Goal: Transaction & Acquisition: Purchase product/service

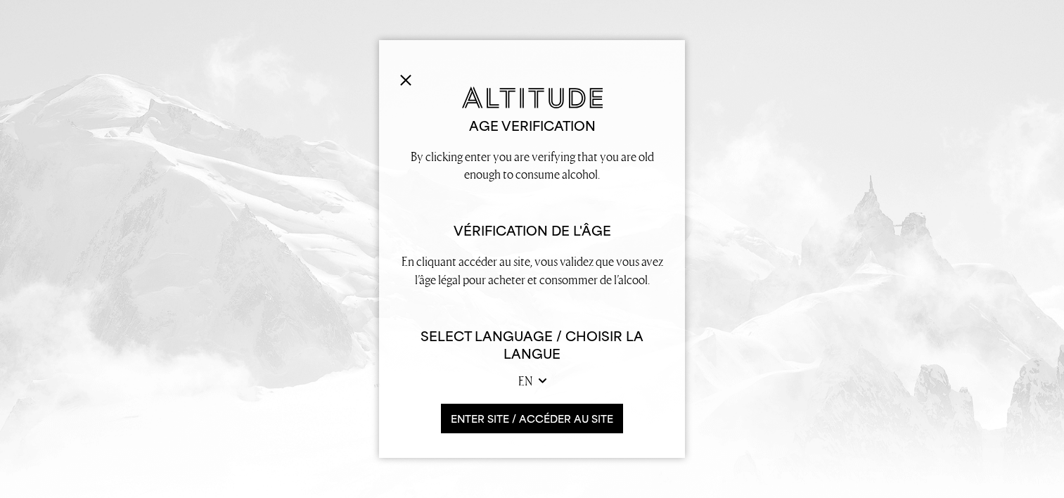
scroll to position [70, 0]
click at [535, 351] on h6 "Select Language / Choisir la langue" at bounding box center [532, 345] width 264 height 35
click at [535, 381] on select "en fr" at bounding box center [532, 381] width 28 height 18
select select "fr"
click at [518, 372] on select "en fr" at bounding box center [532, 381] width 28 height 18
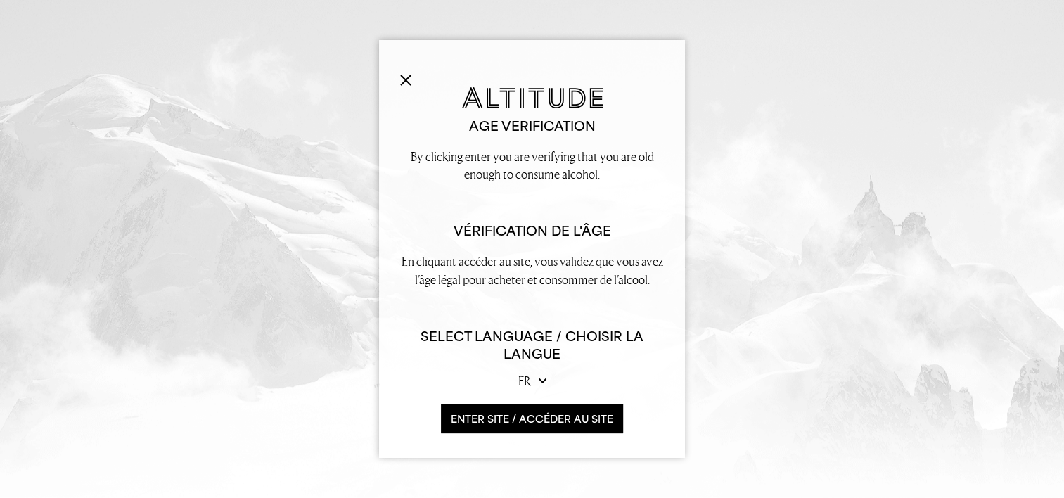
click at [555, 411] on button "ENTER SITE / accéder au site" at bounding box center [532, 419] width 182 height 30
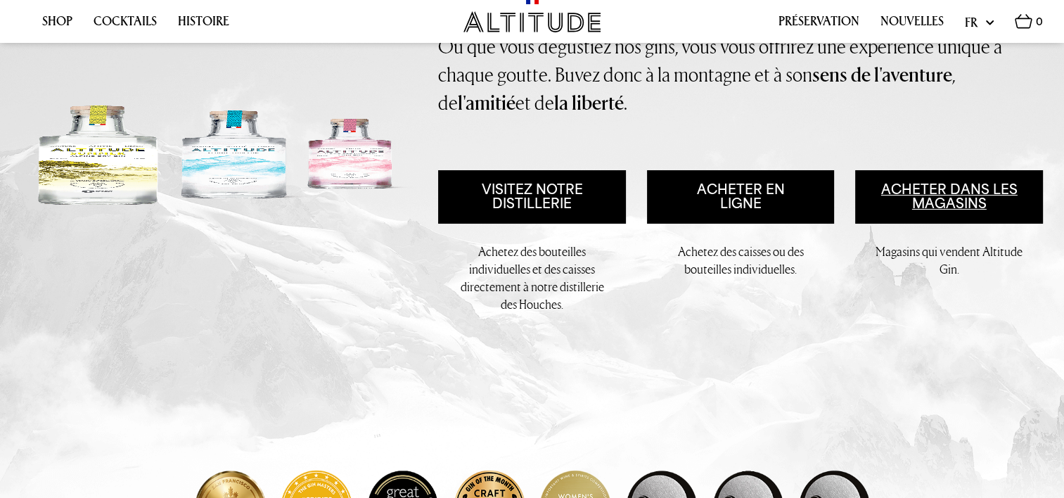
click at [941, 196] on link "Acheter dans les magasins" at bounding box center [949, 196] width 188 height 53
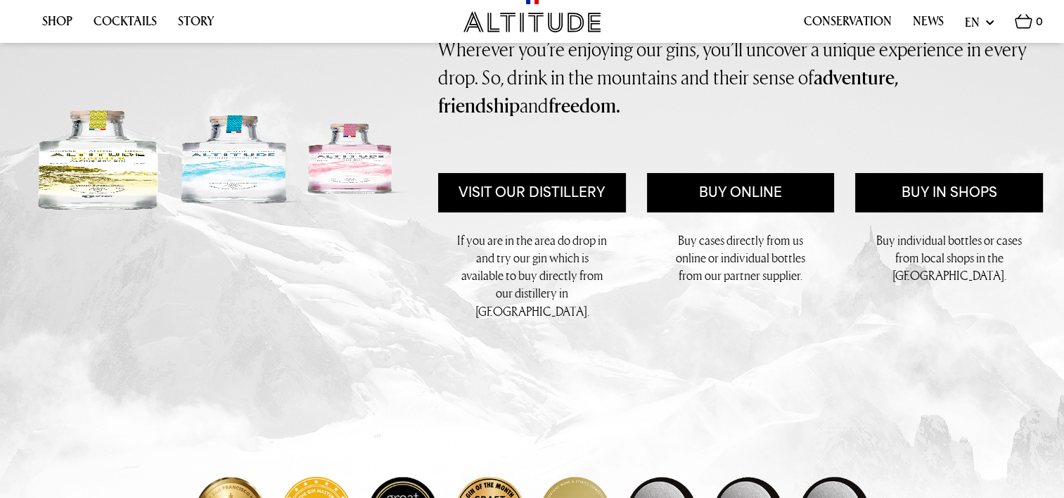
scroll to position [211, 0]
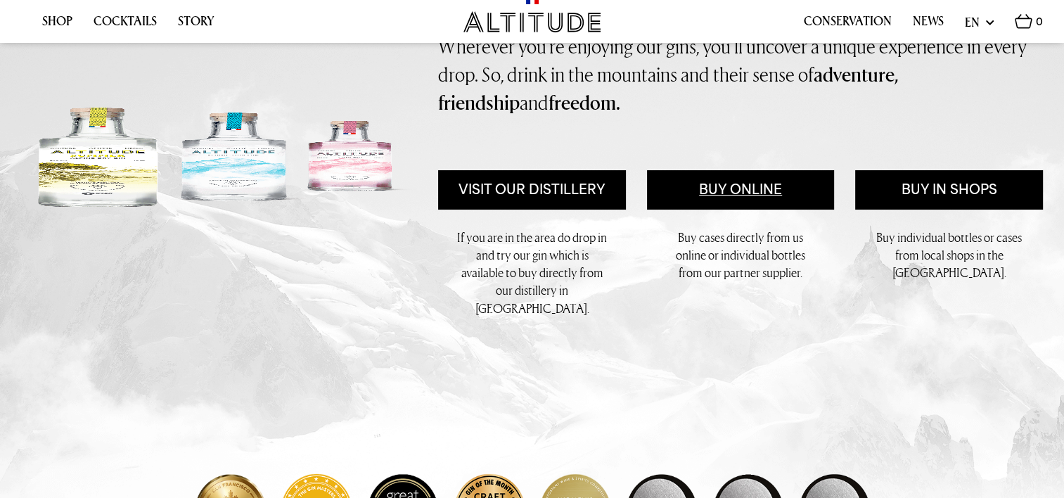
click at [747, 195] on link "Buy Online" at bounding box center [741, 189] width 188 height 39
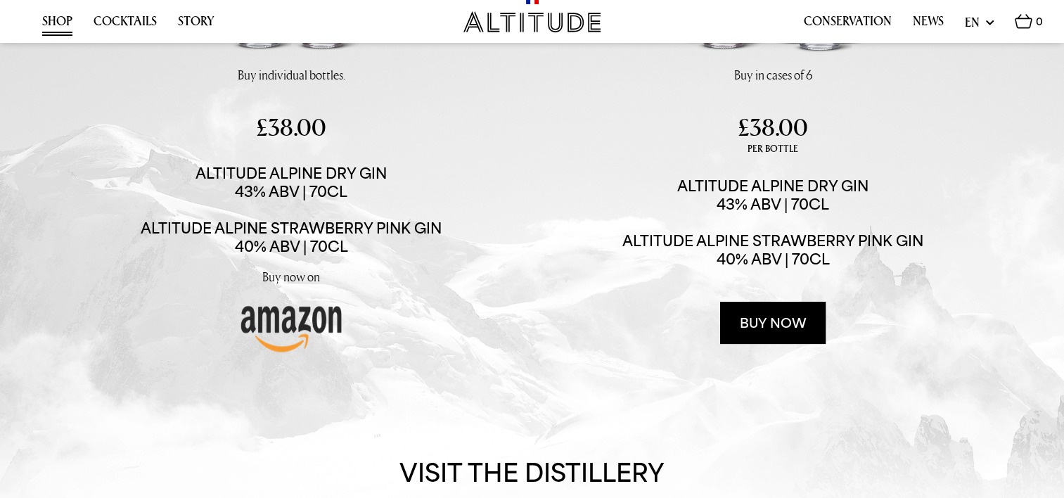
scroll to position [211, 0]
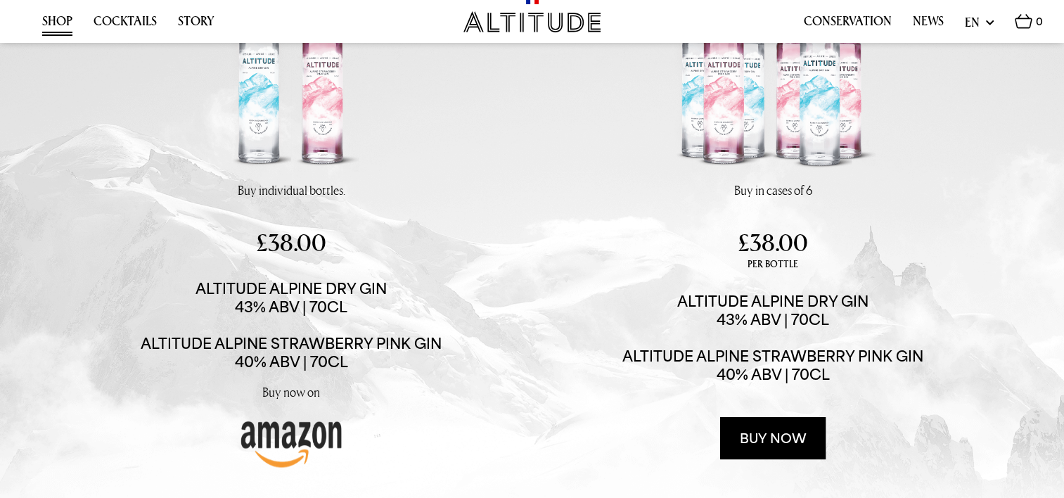
click at [281, 449] on img at bounding box center [290, 441] width 105 height 56
